Goal: Task Accomplishment & Management: Use online tool/utility

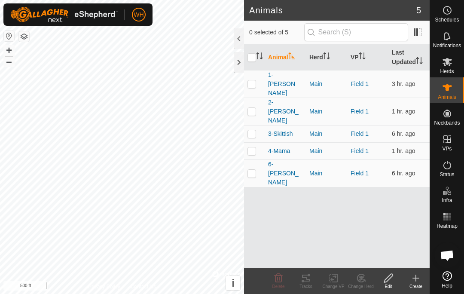
click at [251, 81] on p-checkbox at bounding box center [252, 83] width 9 height 7
checkbox input "true"
click at [253, 108] on p-checkbox at bounding box center [252, 111] width 9 height 7
checkbox input "true"
click at [257, 125] on td at bounding box center [254, 133] width 21 height 17
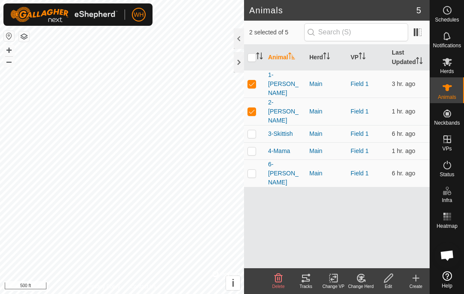
checkbox input "true"
click at [251, 142] on td at bounding box center [254, 150] width 21 height 17
checkbox input "true"
click at [255, 170] on p-checkbox at bounding box center [252, 173] width 9 height 7
checkbox input "true"
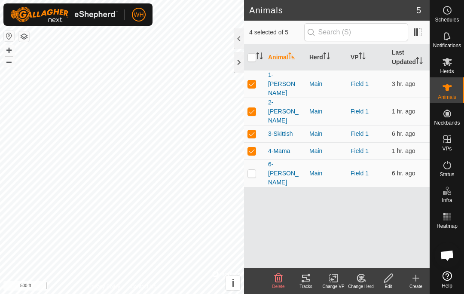
checkbox input "true"
click at [303, 285] on div "Tracks" at bounding box center [306, 286] width 28 height 6
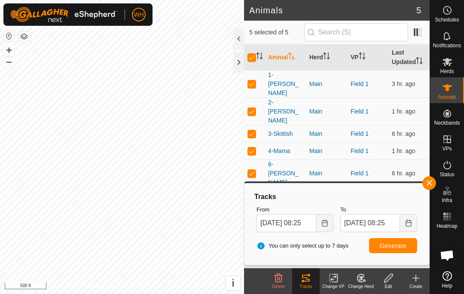
click at [390, 248] on span "Generate" at bounding box center [393, 245] width 27 height 7
